Goal: Information Seeking & Learning: Understand process/instructions

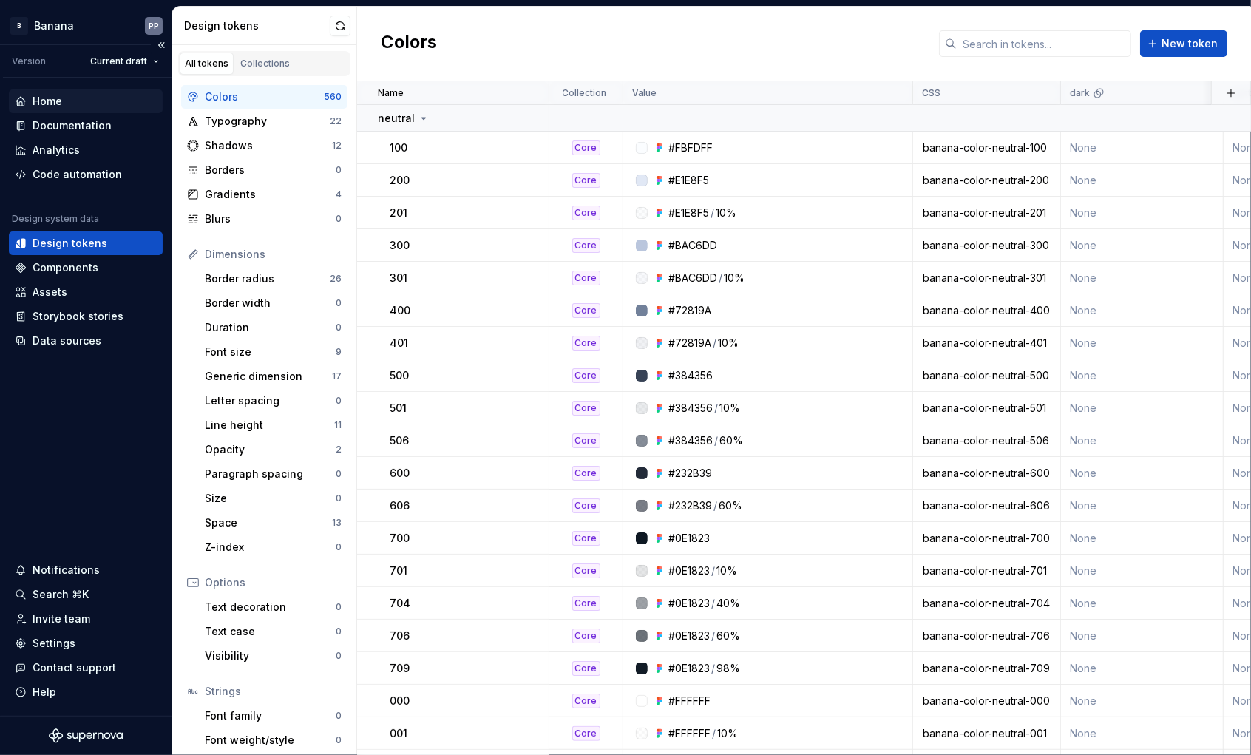
click at [30, 100] on div "Home" at bounding box center [86, 101] width 142 height 15
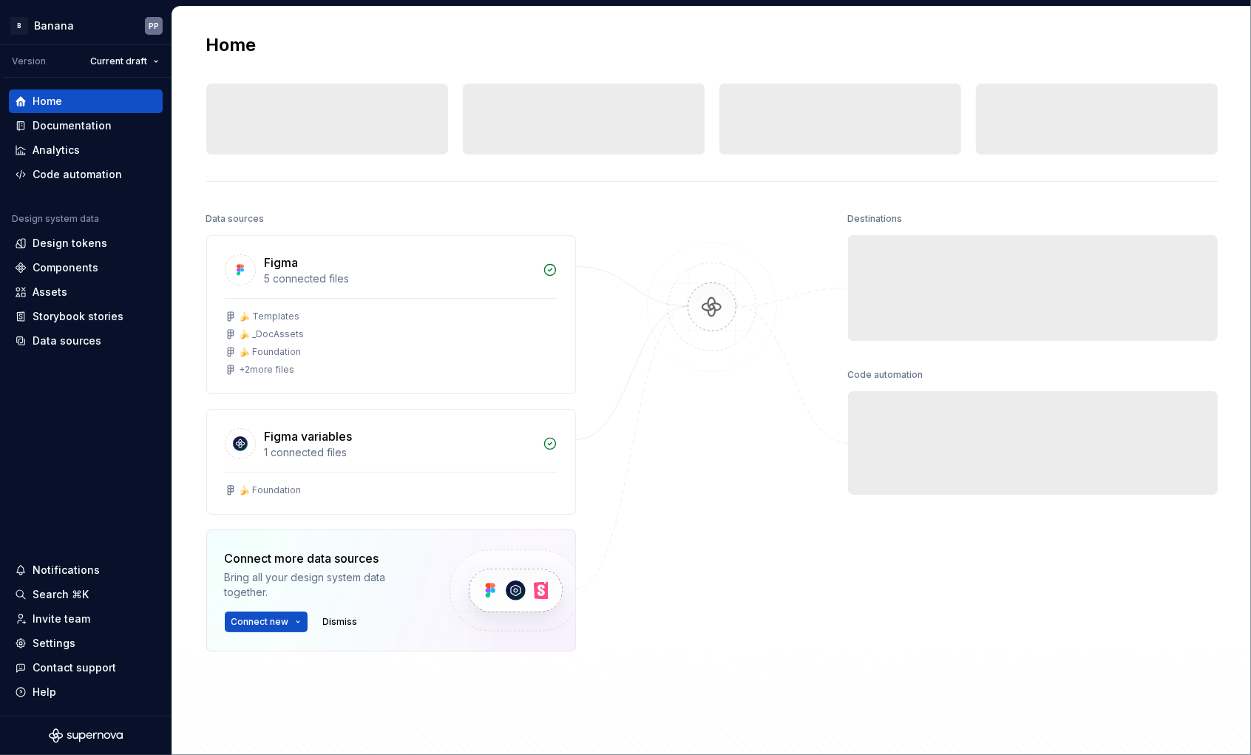
click at [39, 126] on div "Documentation" at bounding box center [72, 125] width 79 height 15
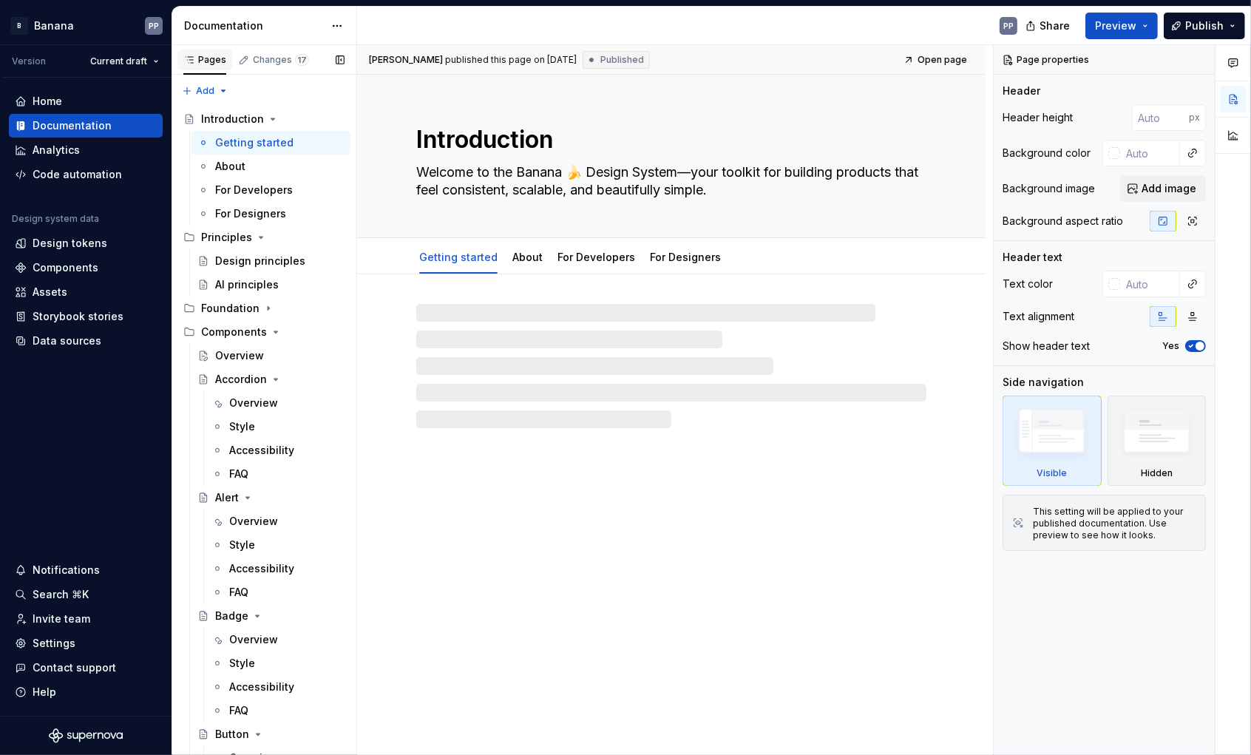
click at [202, 52] on div "Pages" at bounding box center [204, 60] width 55 height 21
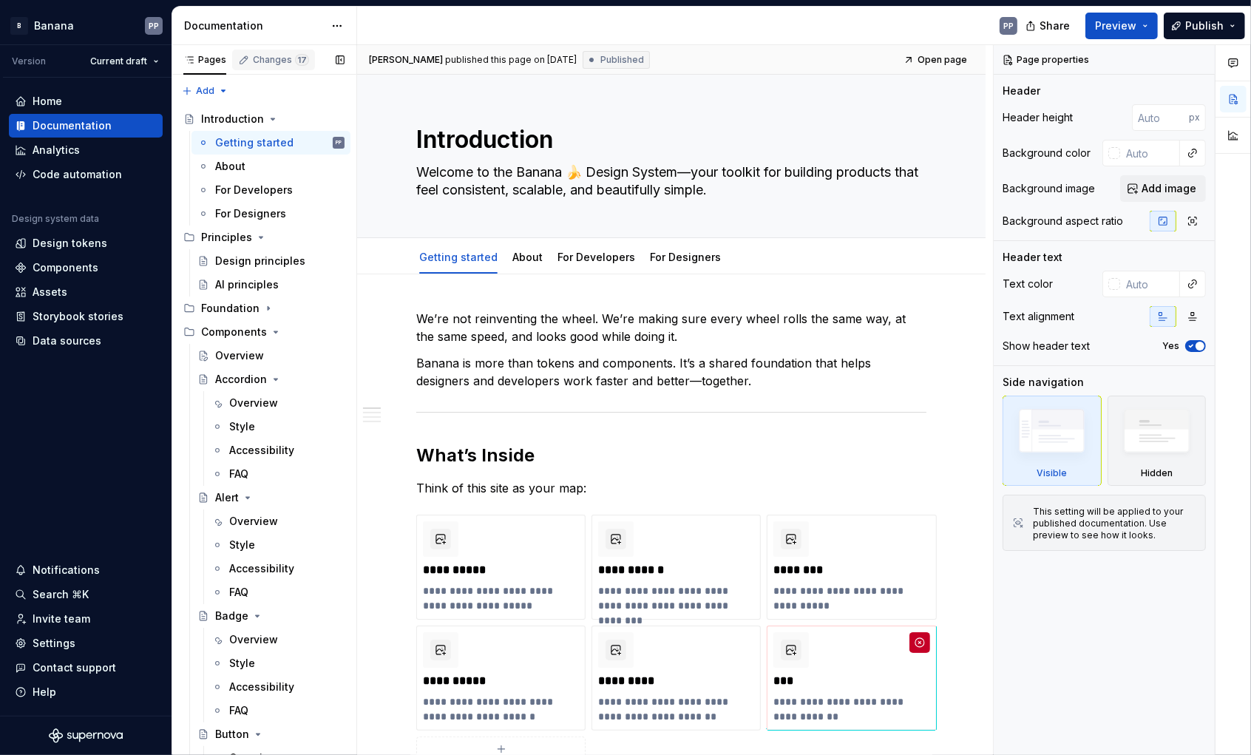
click at [283, 61] on div "Changes 17" at bounding box center [281, 60] width 56 height 12
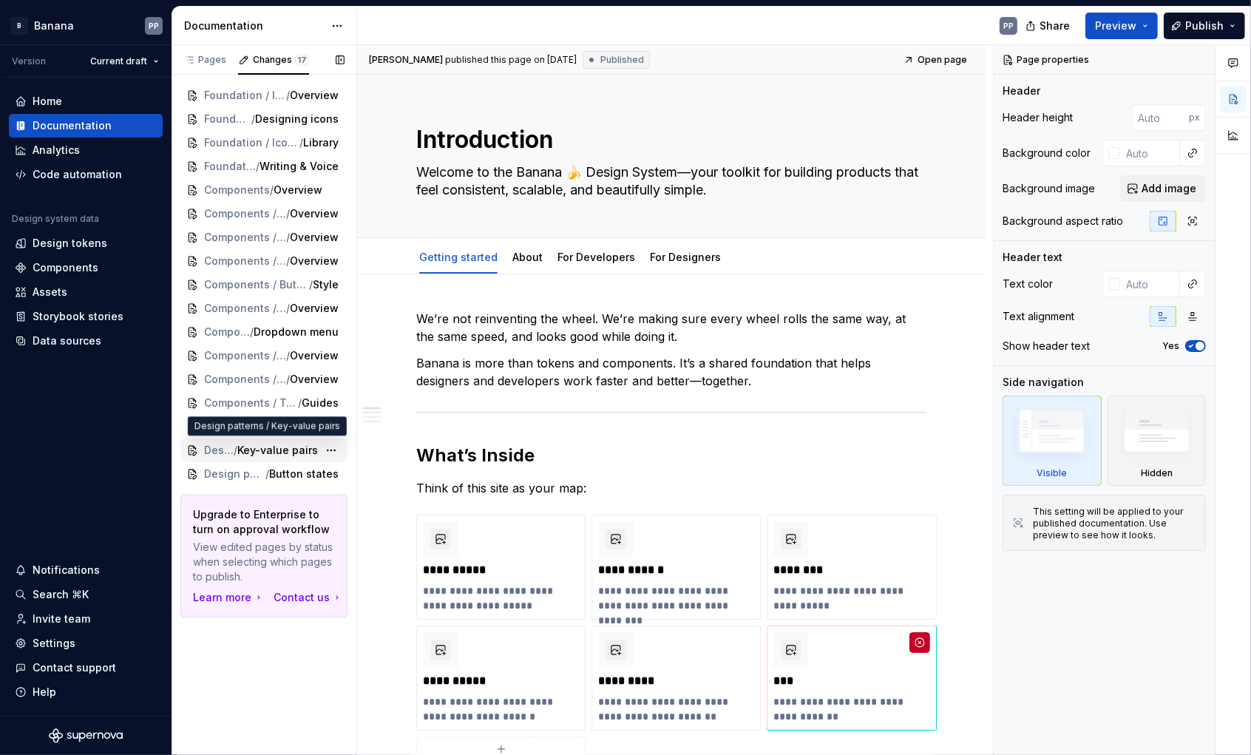
click at [279, 455] on span "Key-value pairs" at bounding box center [277, 450] width 81 height 15
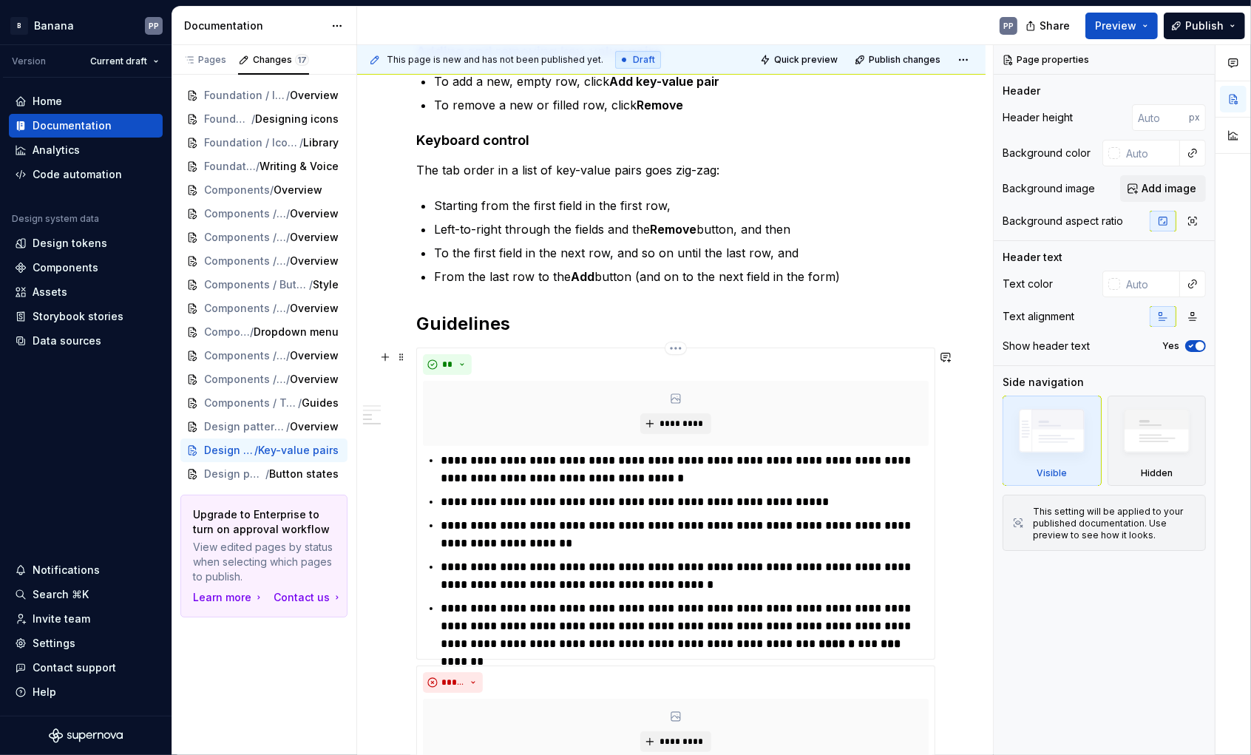
scroll to position [914, 0]
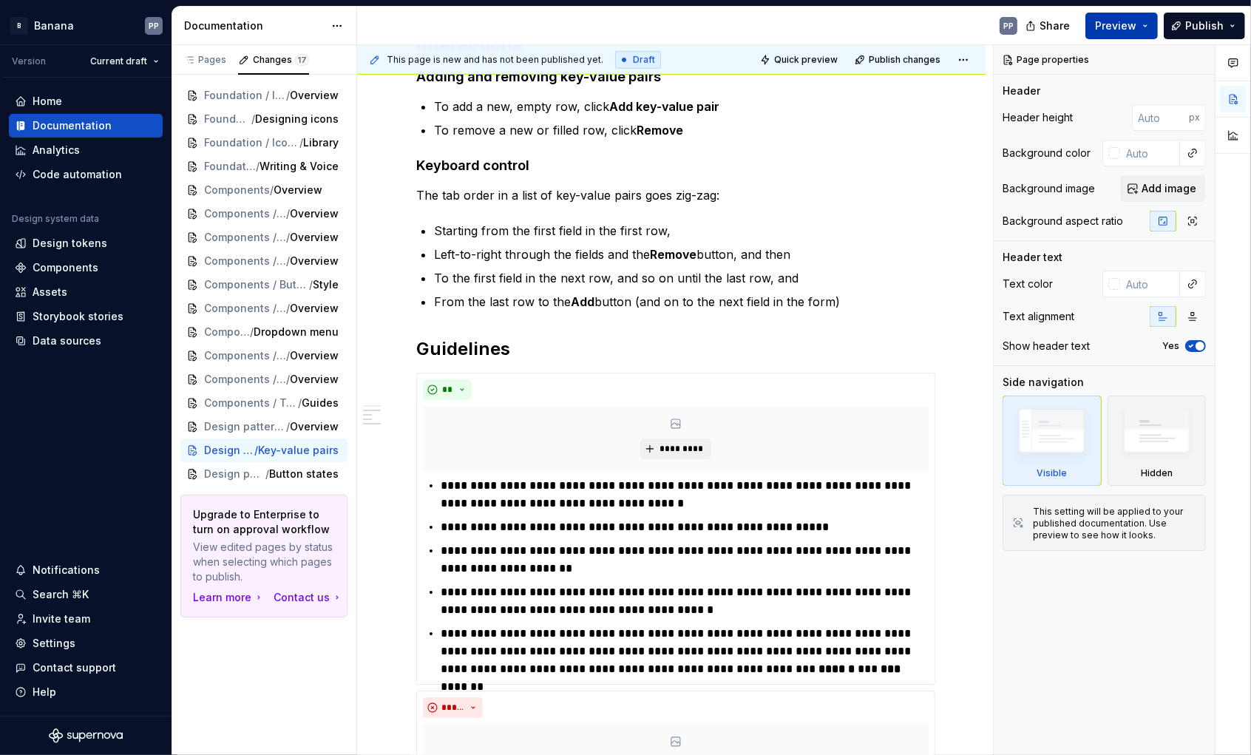
click at [1115, 31] on span "Preview" at bounding box center [1115, 25] width 41 height 15
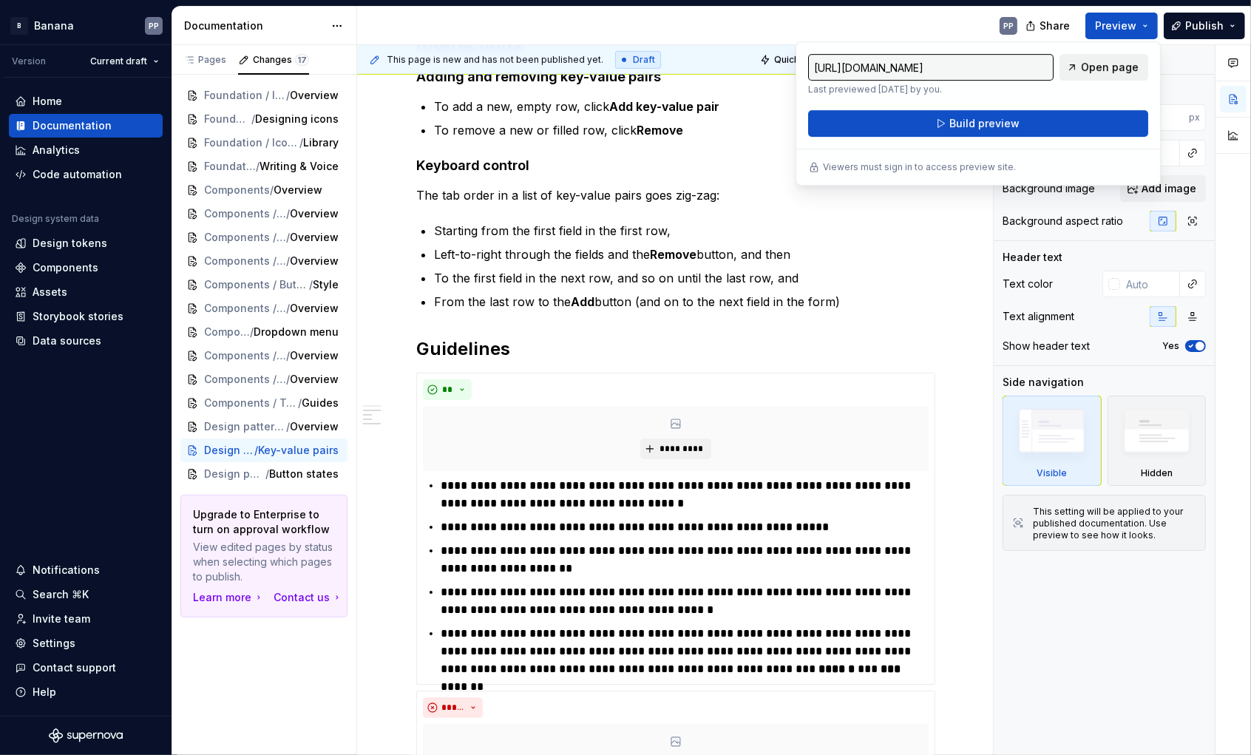
click at [1112, 62] on span "Open page" at bounding box center [1110, 67] width 58 height 15
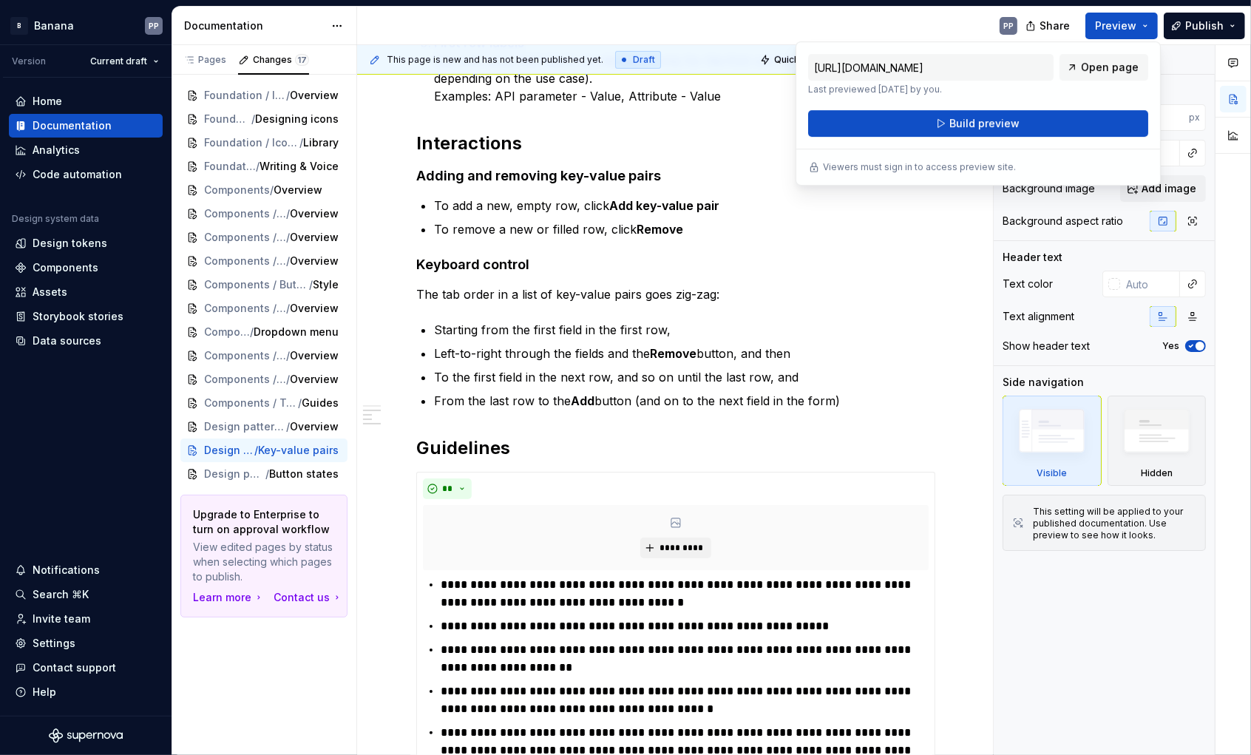
scroll to position [800, 0]
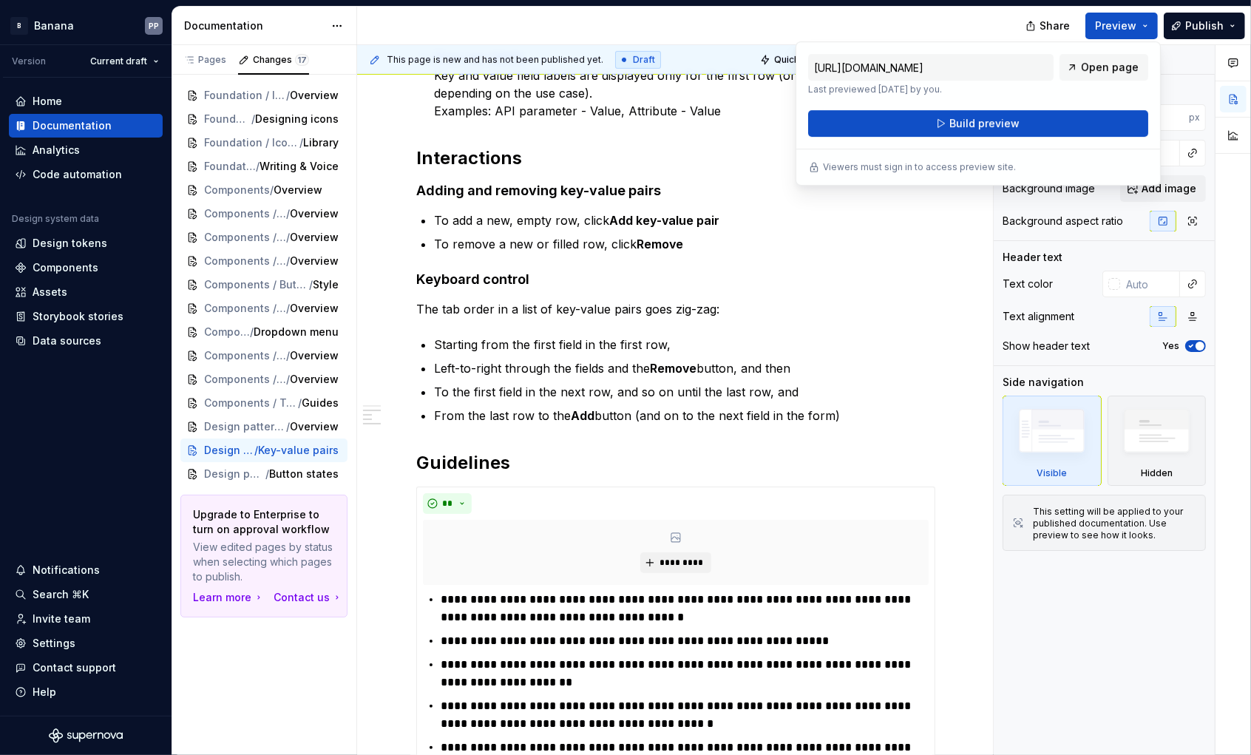
type textarea "*"
